Goal: Task Accomplishment & Management: Complete application form

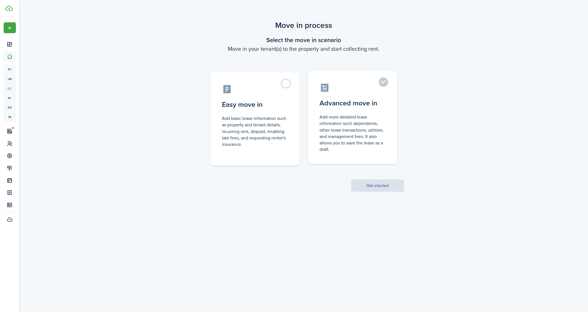
click at [370, 130] on control-radio-card-description "Add more detailed lease information such dependents, other lease transactions, …" at bounding box center [353, 133] width 66 height 39
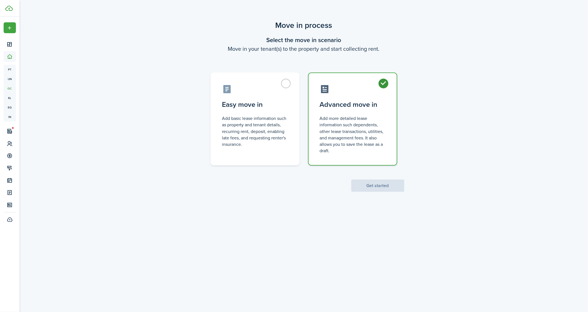
radio input "true"
click at [383, 182] on button "Get started" at bounding box center [377, 186] width 53 height 12
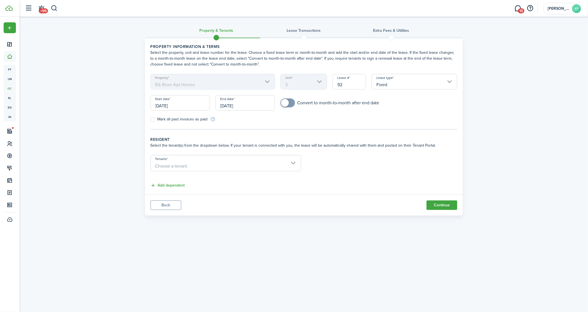
click at [231, 165] on span "Choose a tenant" at bounding box center [226, 165] width 150 height 9
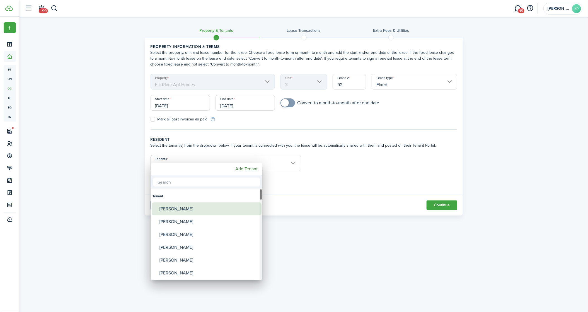
click at [213, 207] on div "[PERSON_NAME]" at bounding box center [208, 208] width 99 height 13
type input "[PERSON_NAME]"
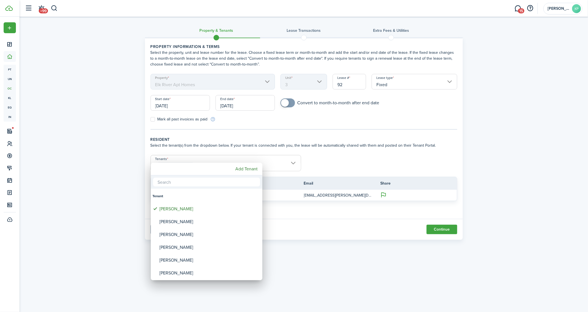
click at [329, 162] on div at bounding box center [293, 155] width 677 height 401
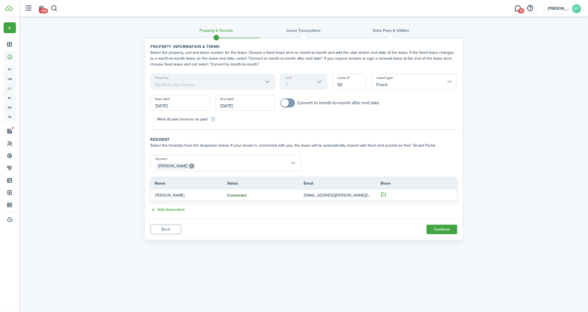
click at [189, 166] on icon at bounding box center [191, 166] width 5 height 5
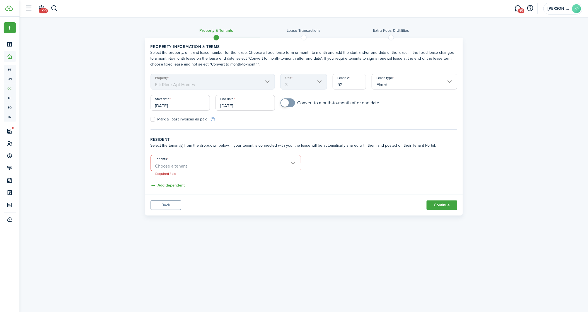
click at [235, 163] on span "Choose a tenant" at bounding box center [226, 165] width 150 height 9
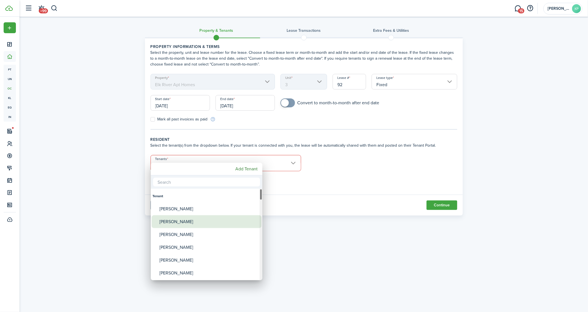
click at [203, 222] on div "[PERSON_NAME]" at bounding box center [208, 221] width 99 height 13
type input "[PERSON_NAME]"
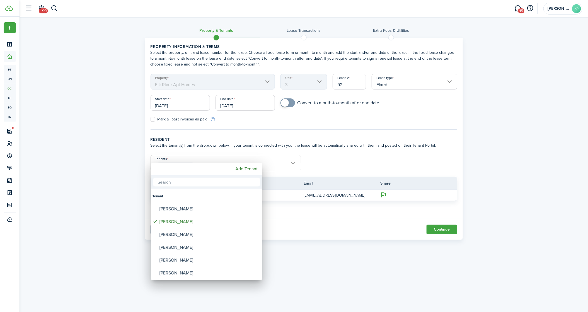
click at [342, 214] on div at bounding box center [293, 155] width 677 height 401
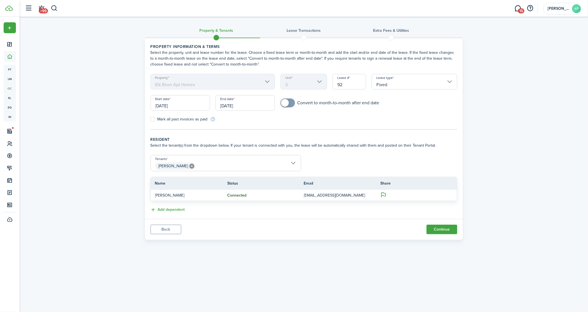
click at [182, 107] on input "[DATE]" at bounding box center [180, 103] width 59 height 16
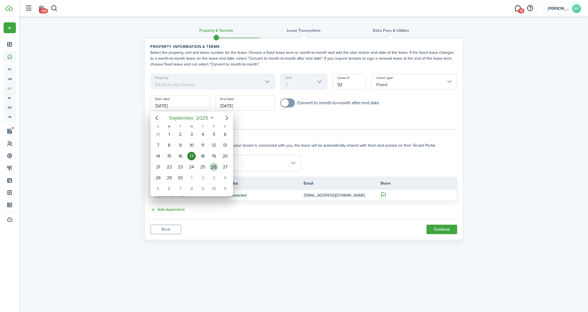
click at [211, 167] on div "26" at bounding box center [214, 167] width 8 height 8
type input "[DATE]"
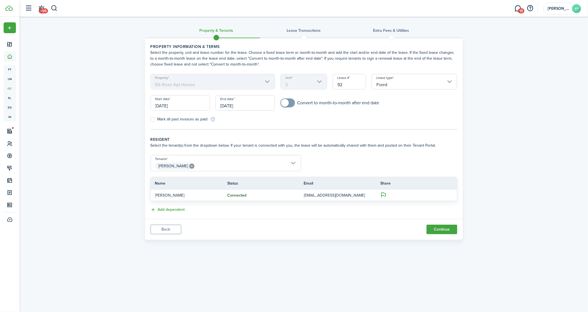
click at [237, 106] on input "[DATE]" at bounding box center [245, 103] width 59 height 16
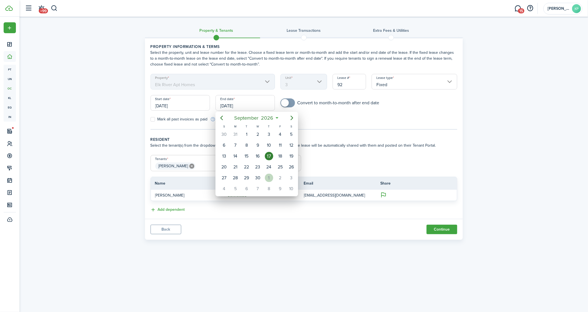
click at [268, 177] on div "1" at bounding box center [269, 178] width 8 height 8
click at [286, 166] on div "26" at bounding box center [290, 167] width 8 height 8
type input "[DATE]"
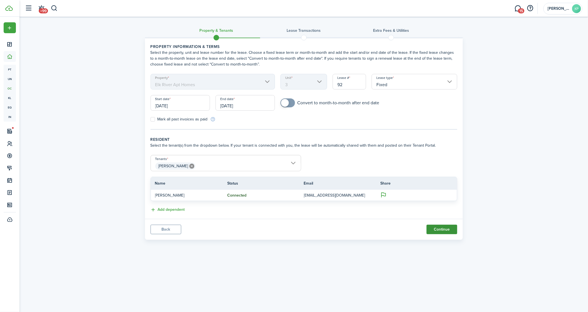
click at [444, 228] on button "Continue" at bounding box center [442, 229] width 31 height 9
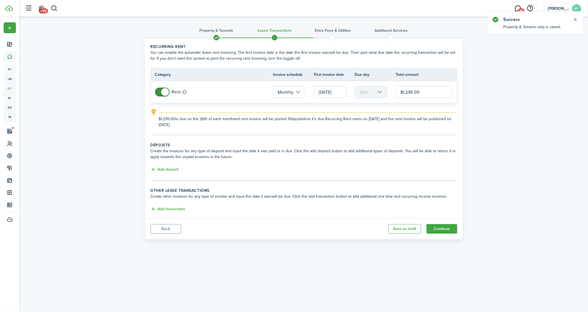
click at [328, 92] on input "[DATE]" at bounding box center [330, 92] width 32 height 12
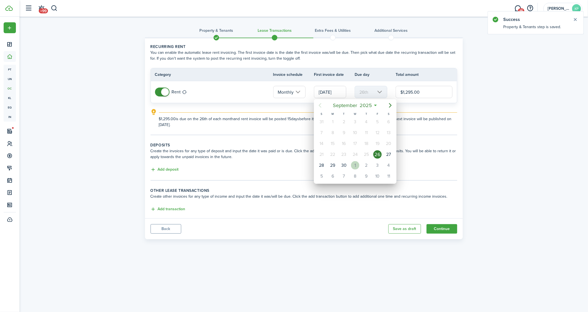
click at [354, 162] on div "1" at bounding box center [355, 165] width 8 height 8
type input "[DATE]"
type input "1st"
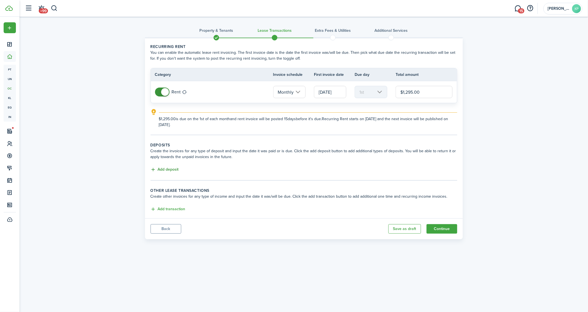
click at [171, 169] on button "Add deposit" at bounding box center [165, 169] width 28 height 6
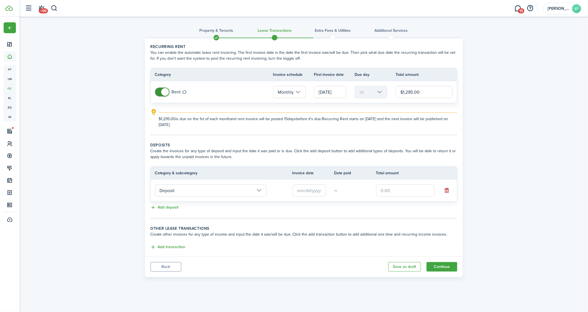
click at [319, 189] on input "text" at bounding box center [308, 190] width 33 height 12
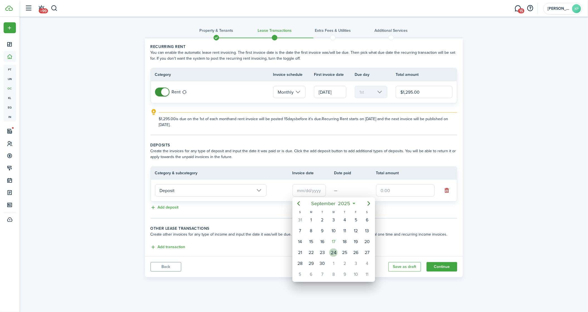
click at [332, 253] on div "24" at bounding box center [333, 252] width 8 height 8
type input "[DATE]"
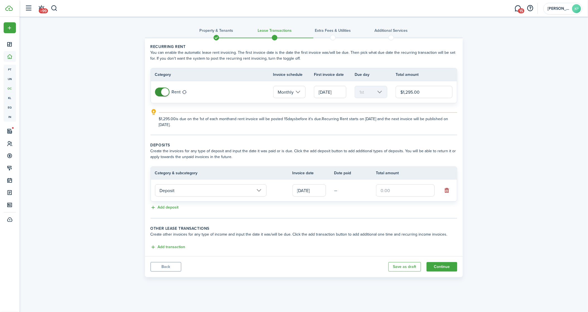
click at [386, 189] on input "text" at bounding box center [405, 190] width 59 height 12
type input "$1,295.00"
click at [373, 220] on panel-main-body "Recurring rent You can enable the automatic lease rent invoicing. The first inv…" at bounding box center [304, 147] width 318 height 218
click at [433, 264] on button "Continue" at bounding box center [442, 266] width 31 height 9
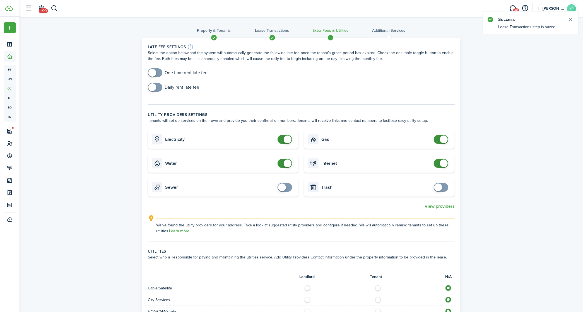
checkbox input "true"
click at [151, 71] on span at bounding box center [152, 73] width 8 height 8
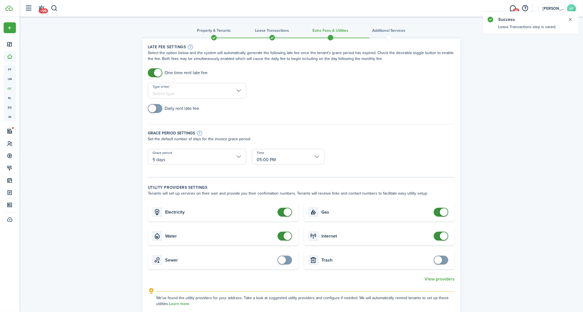
click at [198, 87] on input "Type of fee" at bounding box center [197, 91] width 98 height 16
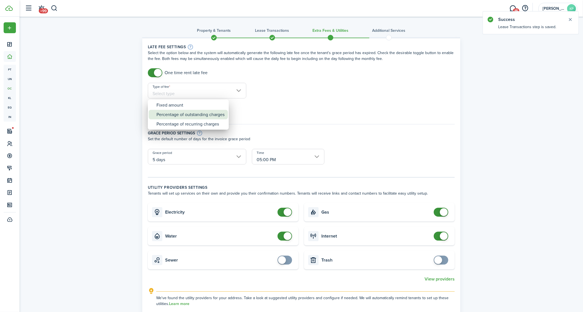
click at [194, 115] on div "Percentage of outstanding charges" at bounding box center [190, 114] width 68 height 9
type input "Percentage of outstanding charges"
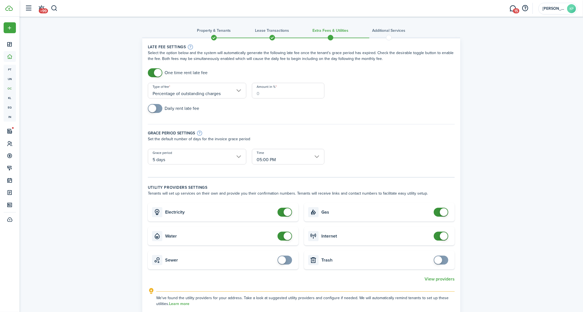
click at [273, 94] on input "Amount in %" at bounding box center [288, 91] width 72 height 16
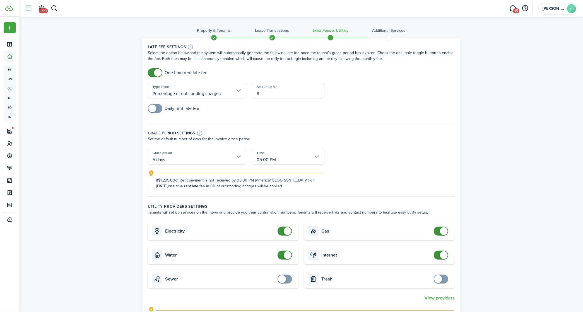
type input "8"
click at [115, 151] on div "Property & Tenants Lease Transactions Extra fees & Utilities Additional Service…" at bounding box center [301, 310] width 563 height 586
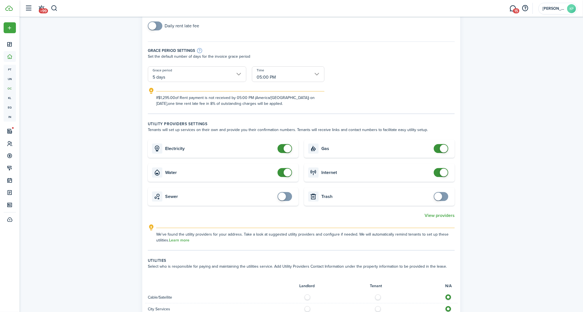
scroll to position [104, 0]
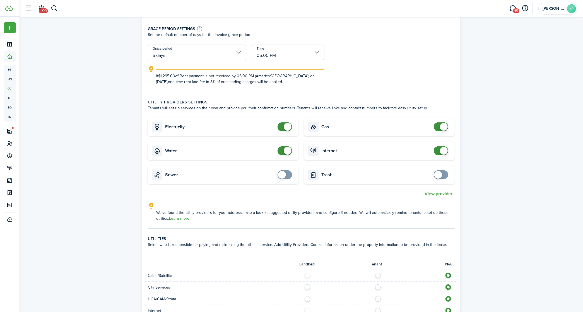
click at [311, 58] on input "05:00 PM" at bounding box center [288, 53] width 72 height 16
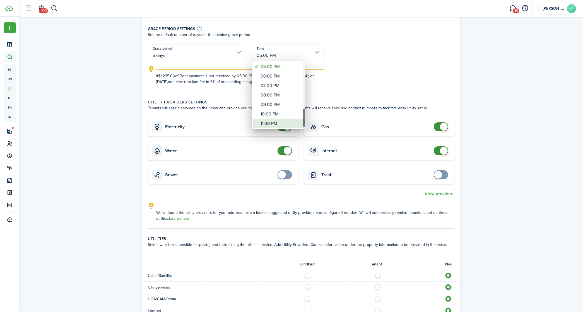
click at [281, 120] on div "11:00 PM" at bounding box center [280, 123] width 41 height 9
type input "11:00 PM"
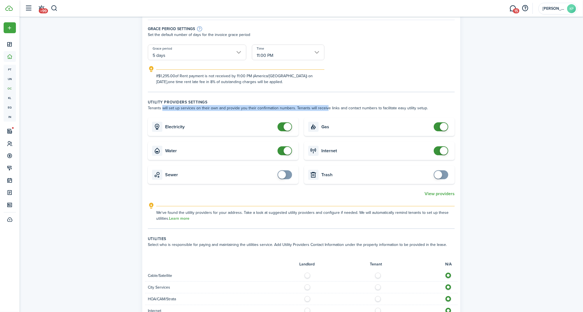
drag, startPoint x: 160, startPoint y: 108, endPoint x: 324, endPoint y: 108, distance: 164.2
click at [324, 108] on wizard-step-header-description "Tenants will set up services on their own and provide you their confirmation nu…" at bounding box center [301, 108] width 307 height 6
checkbox input "false"
click at [284, 150] on span at bounding box center [288, 151] width 8 height 8
checkbox input "false"
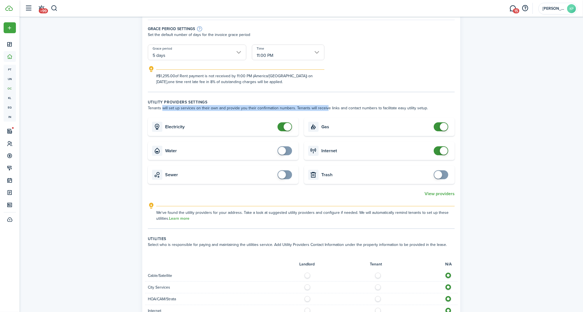
click at [440, 125] on span at bounding box center [444, 127] width 8 height 8
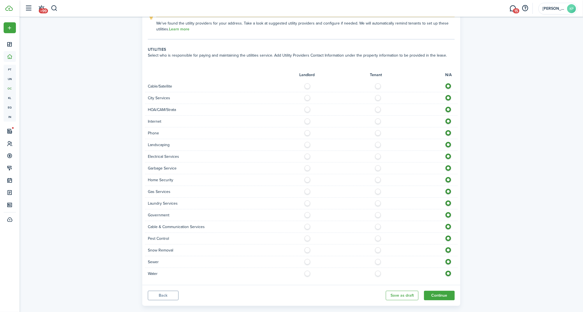
scroll to position [302, 0]
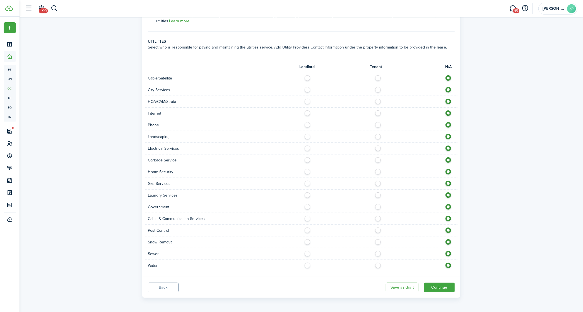
click at [306, 88] on label at bounding box center [309, 88] width 10 height 3
radio input "true"
click at [308, 160] on label at bounding box center [309, 158] width 10 height 3
radio input "true"
click at [306, 182] on label at bounding box center [309, 182] width 10 height 3
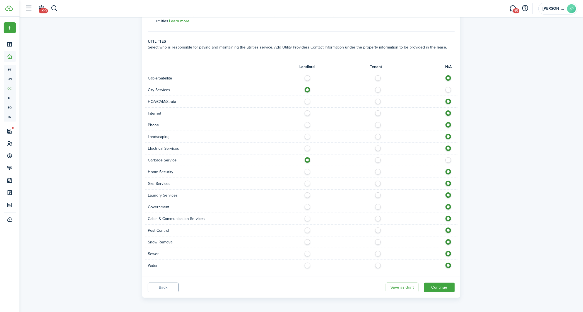
radio input "true"
click at [308, 264] on label at bounding box center [309, 264] width 10 height 3
radio input "true"
click at [308, 251] on label at bounding box center [309, 252] width 10 height 3
radio input "true"
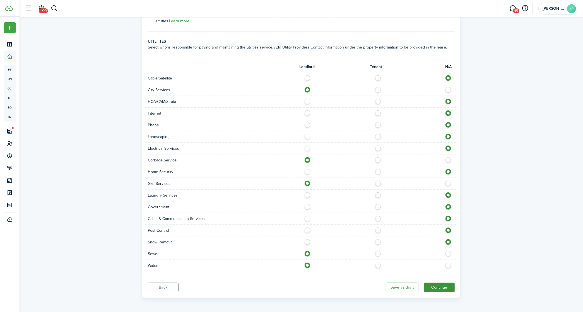
click at [440, 287] on button "Continue" at bounding box center [439, 287] width 31 height 9
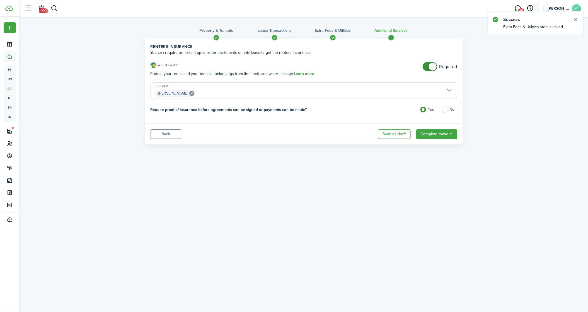
click at [444, 107] on label "No" at bounding box center [449, 111] width 16 height 8
radio input "false"
radio input "true"
click at [431, 133] on button "Complete move in" at bounding box center [436, 133] width 41 height 9
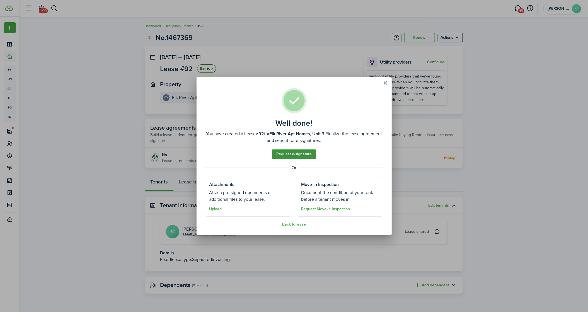
click at [293, 155] on link "Request e-signature" at bounding box center [294, 153] width 44 height 9
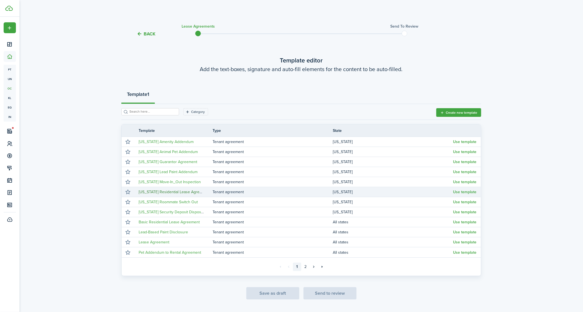
click at [176, 192] on link "[US_STATE] Residential Lease Agreement" at bounding box center [175, 192] width 72 height 6
